Goal: Find specific page/section: Find specific page/section

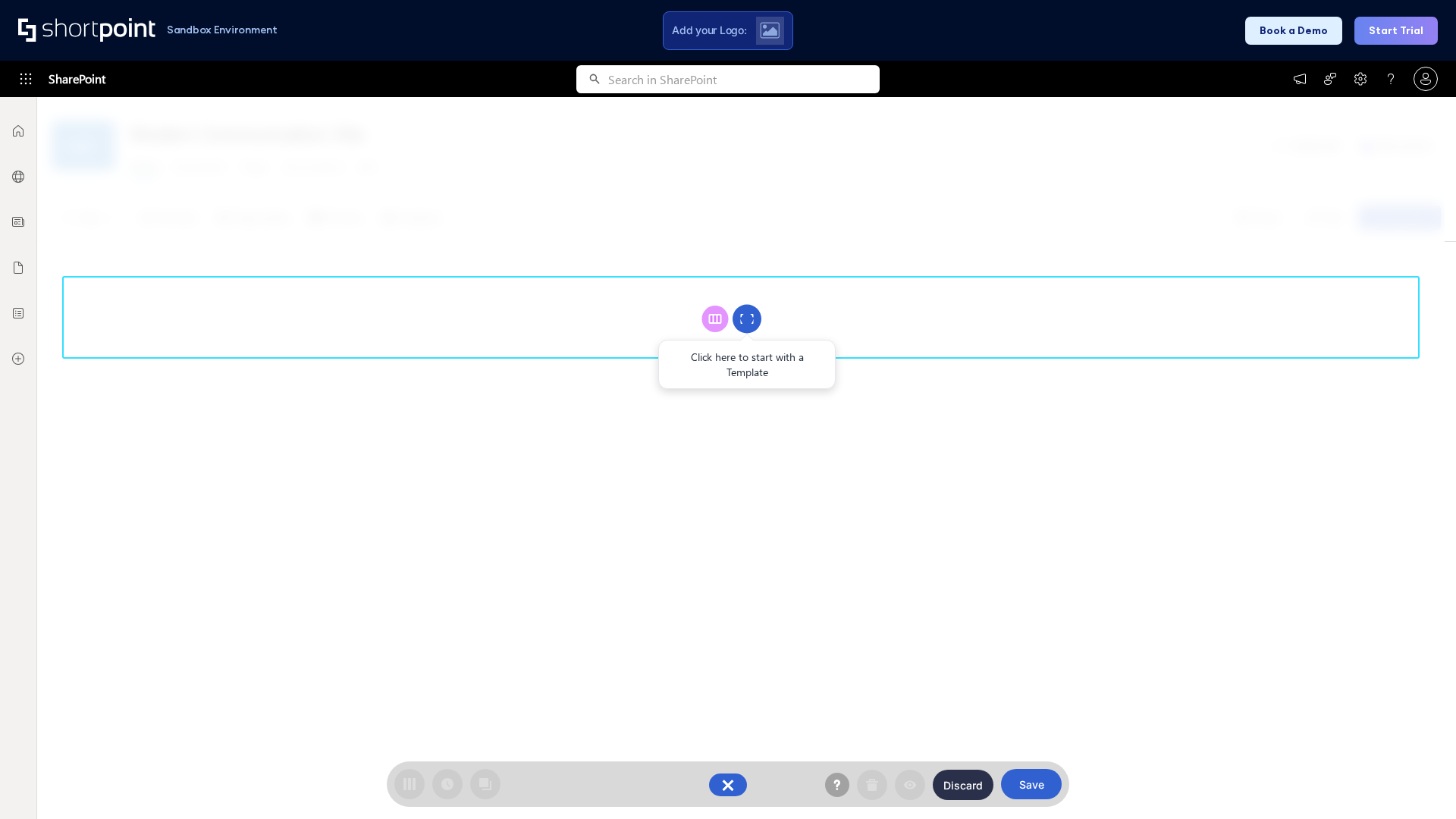
click at [747, 319] on circle at bounding box center [747, 319] width 29 height 29
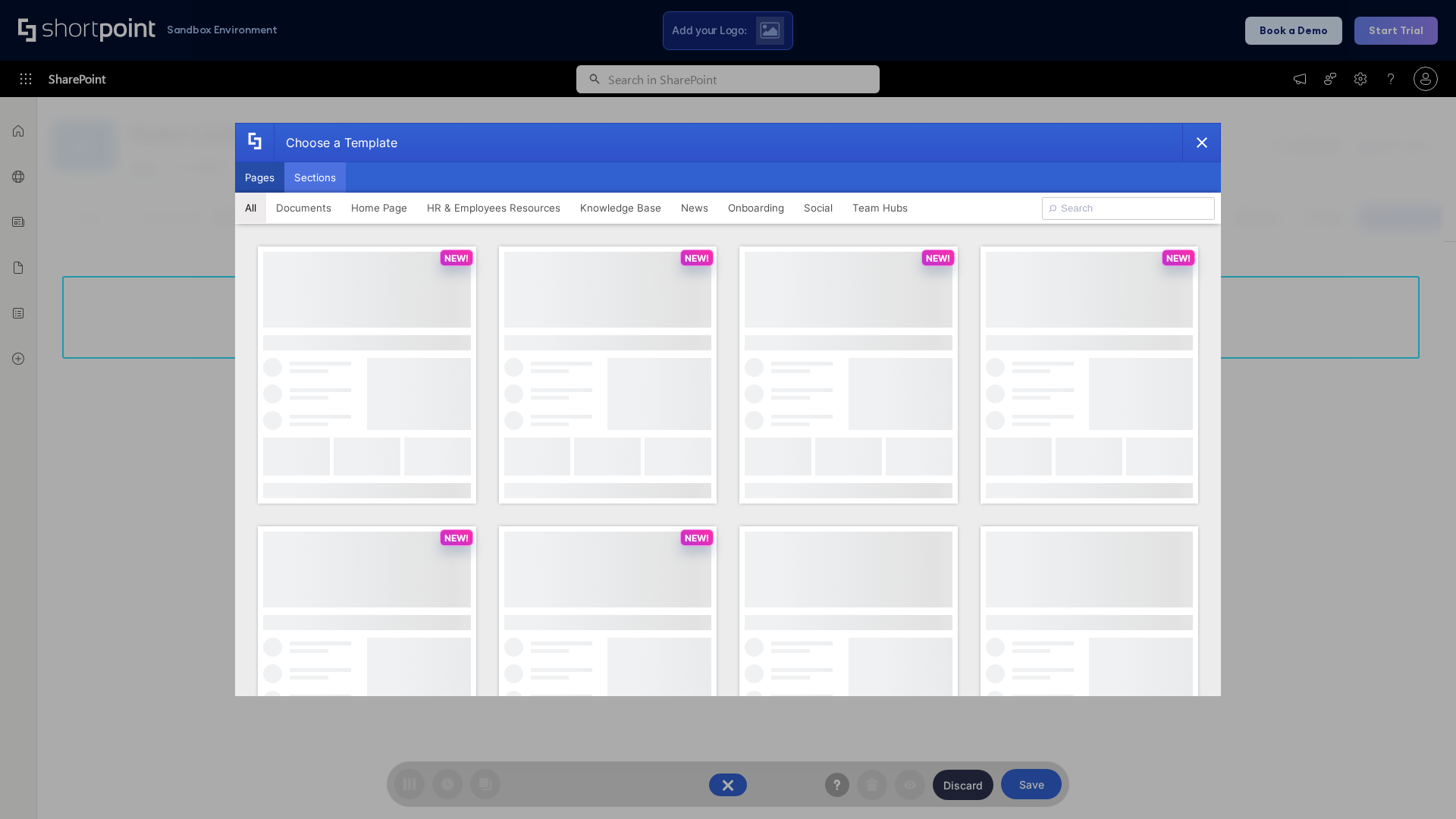
click at [315, 178] on button "Sections" at bounding box center [314, 177] width 61 height 30
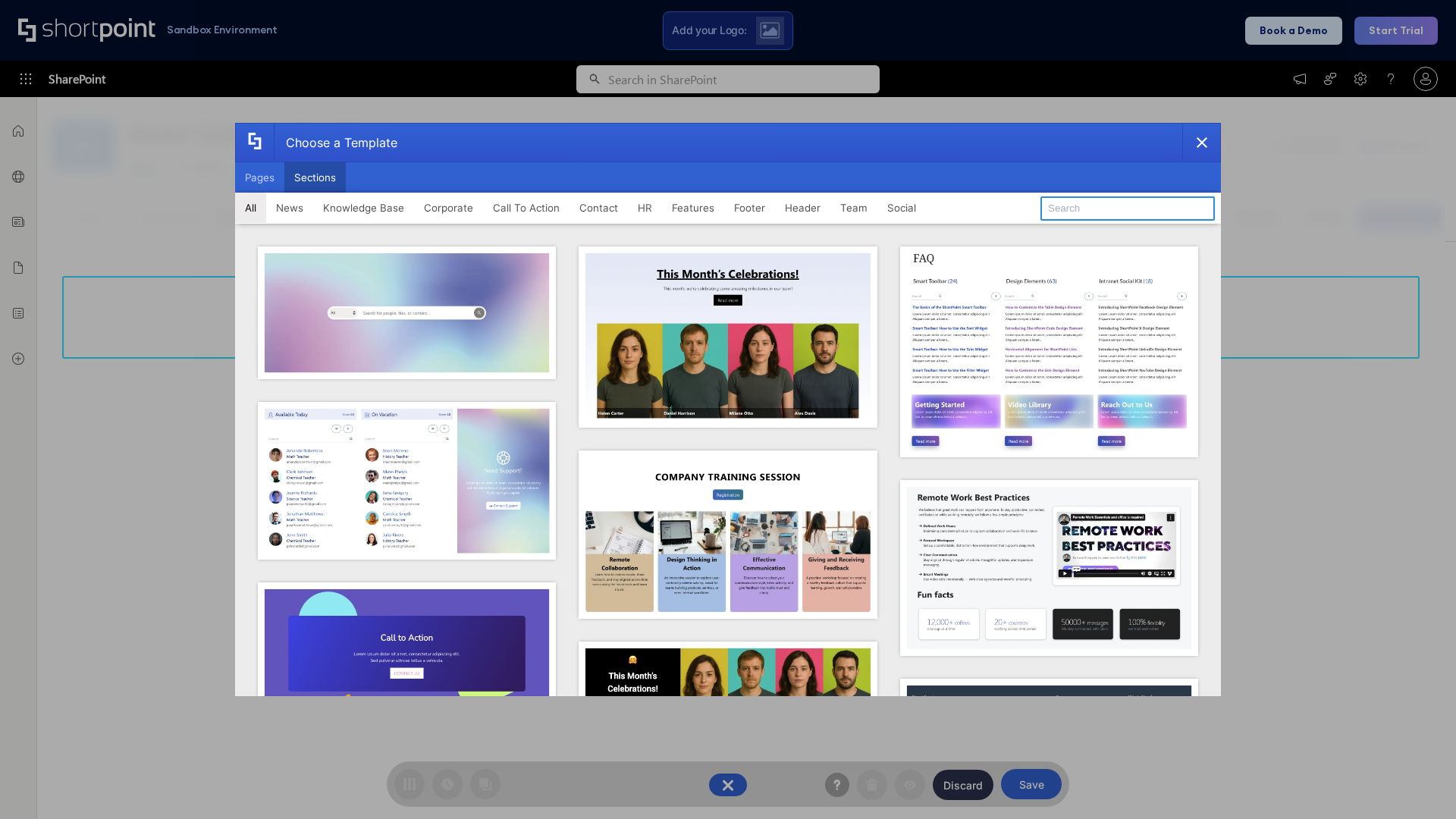
type input "Footer 4"
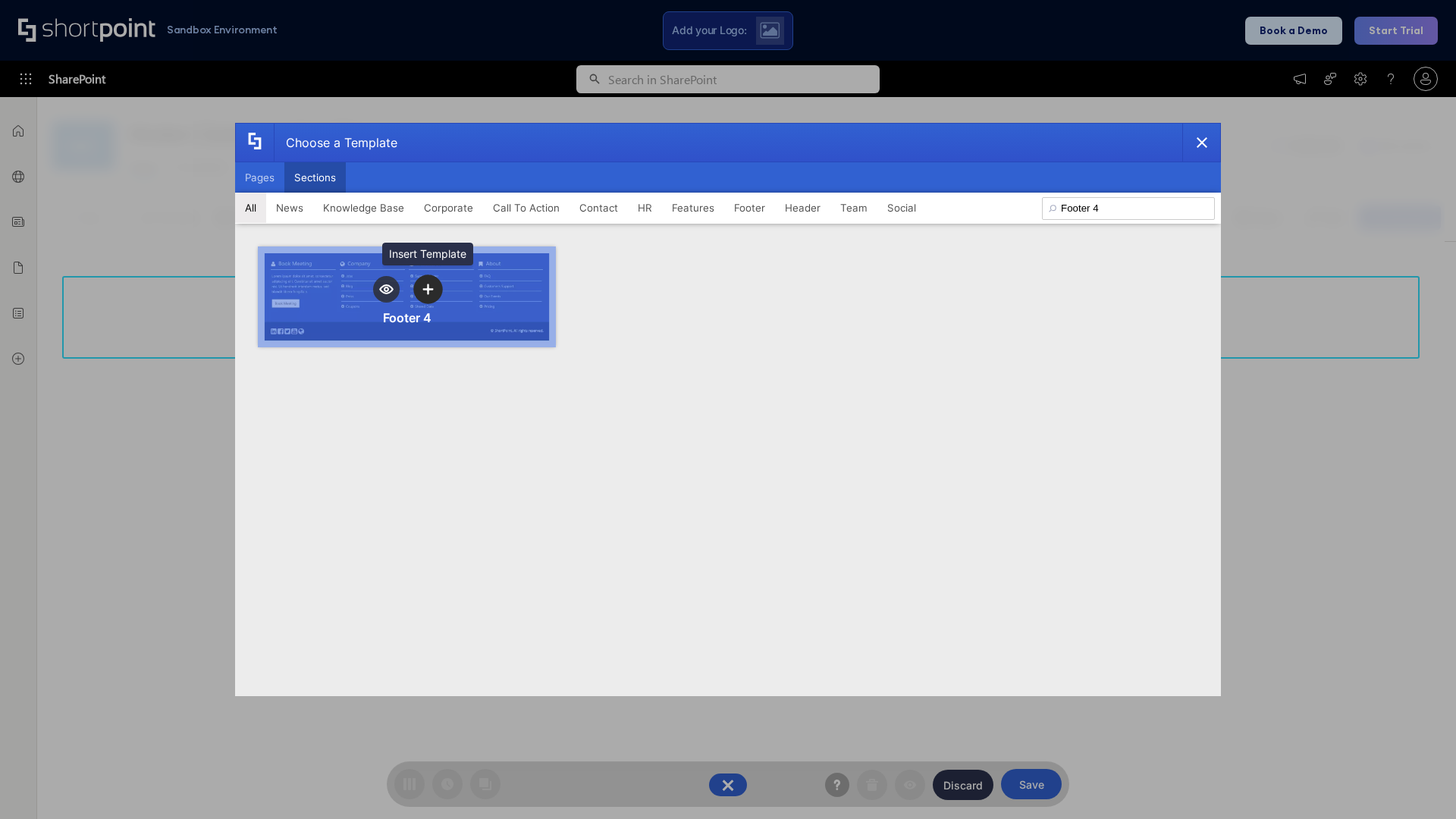
click at [428, 289] on icon "template selector" at bounding box center [428, 289] width 11 height 11
